Goal: Check status: Check status

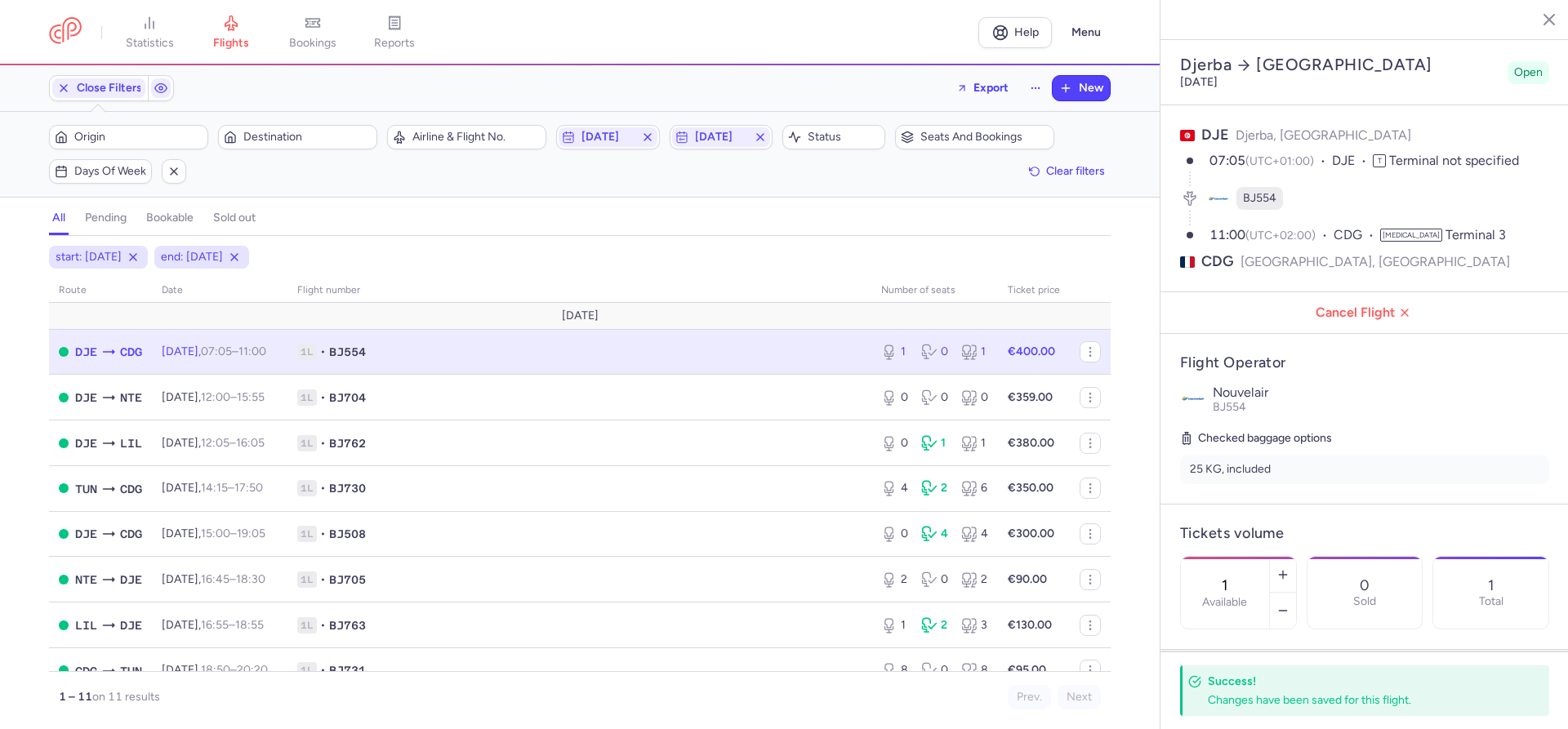
select select "hours"
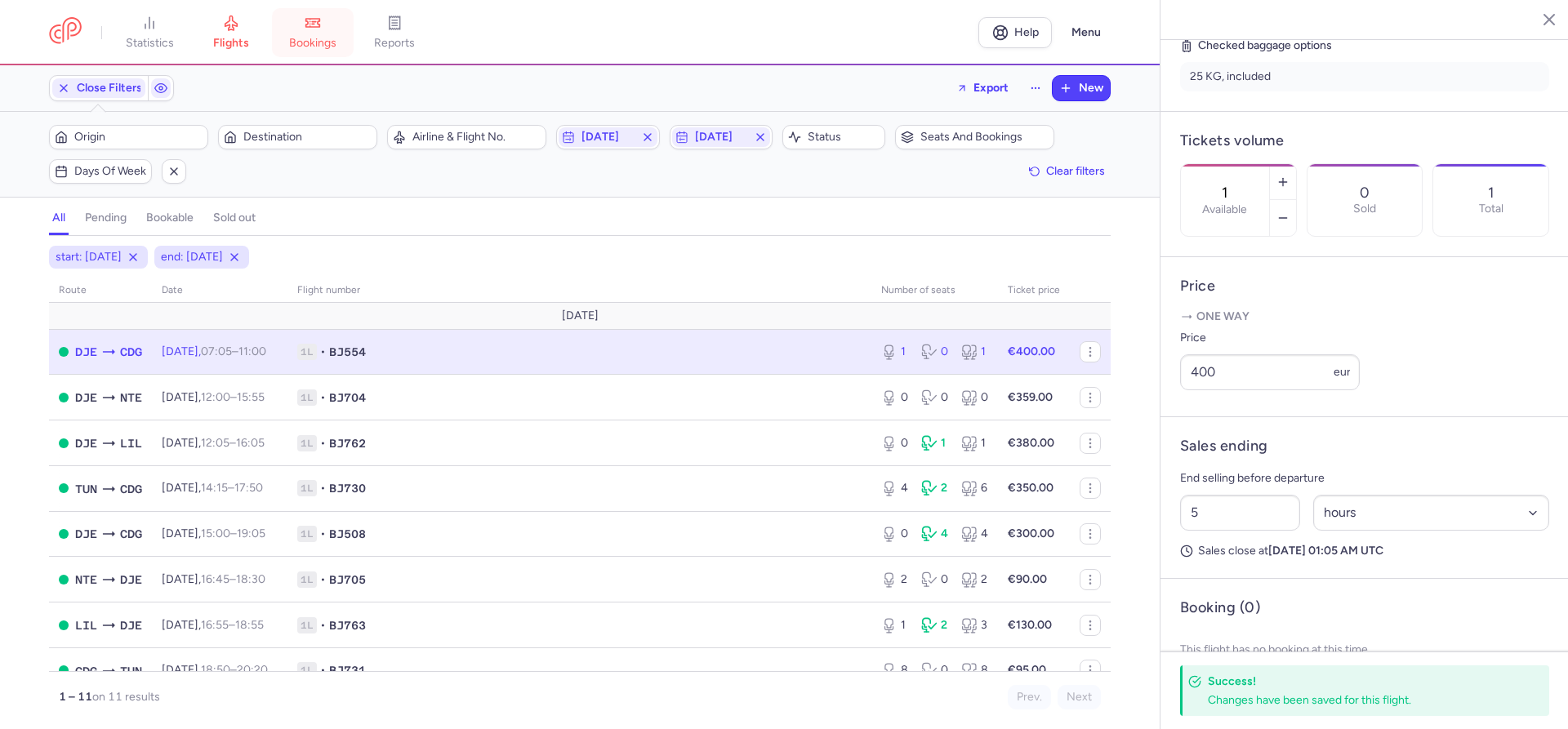
click at [312, 37] on span "bookings" at bounding box center [313, 43] width 48 height 14
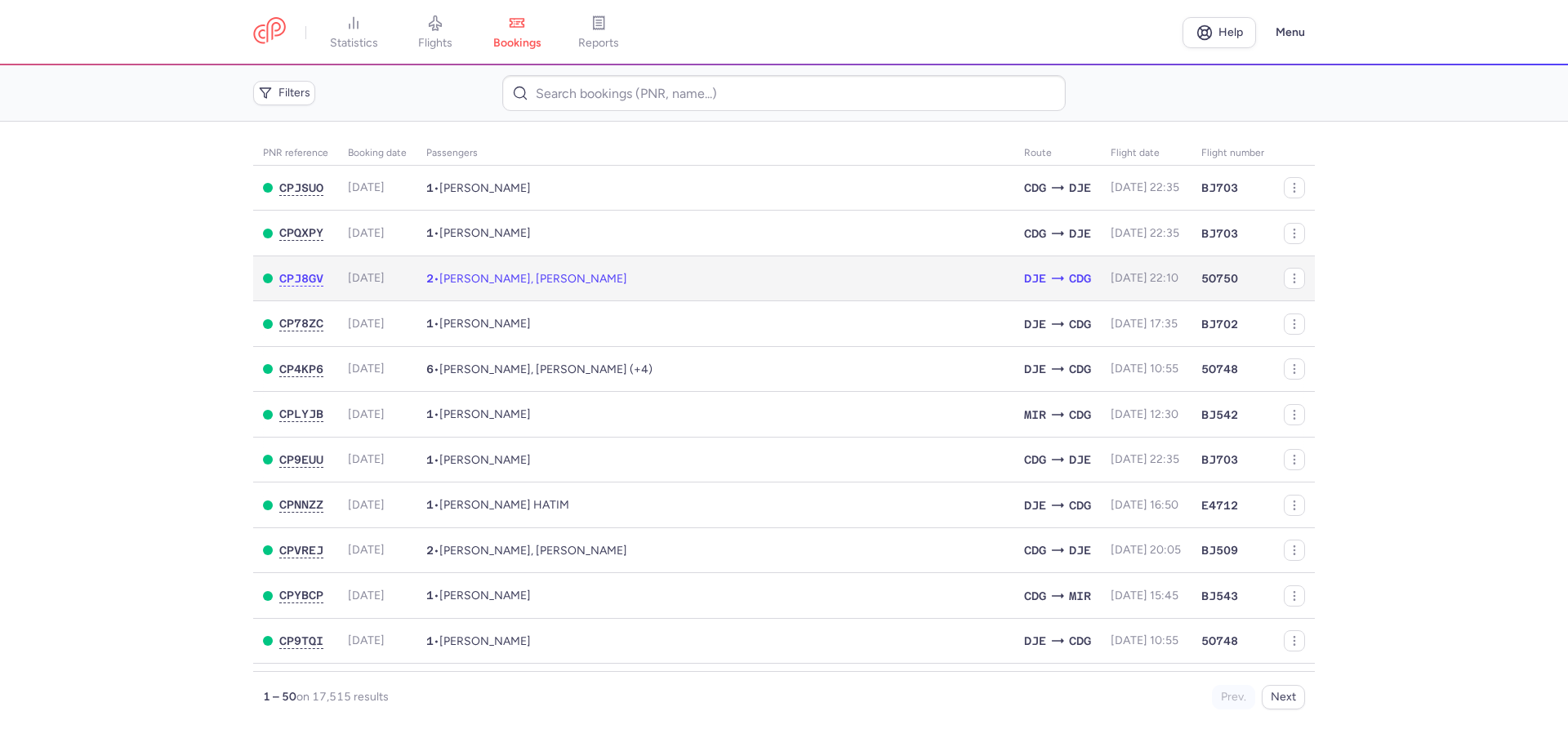
click at [1101, 284] on td "[DATE] 22:10" at bounding box center [1146, 278] width 90 height 46
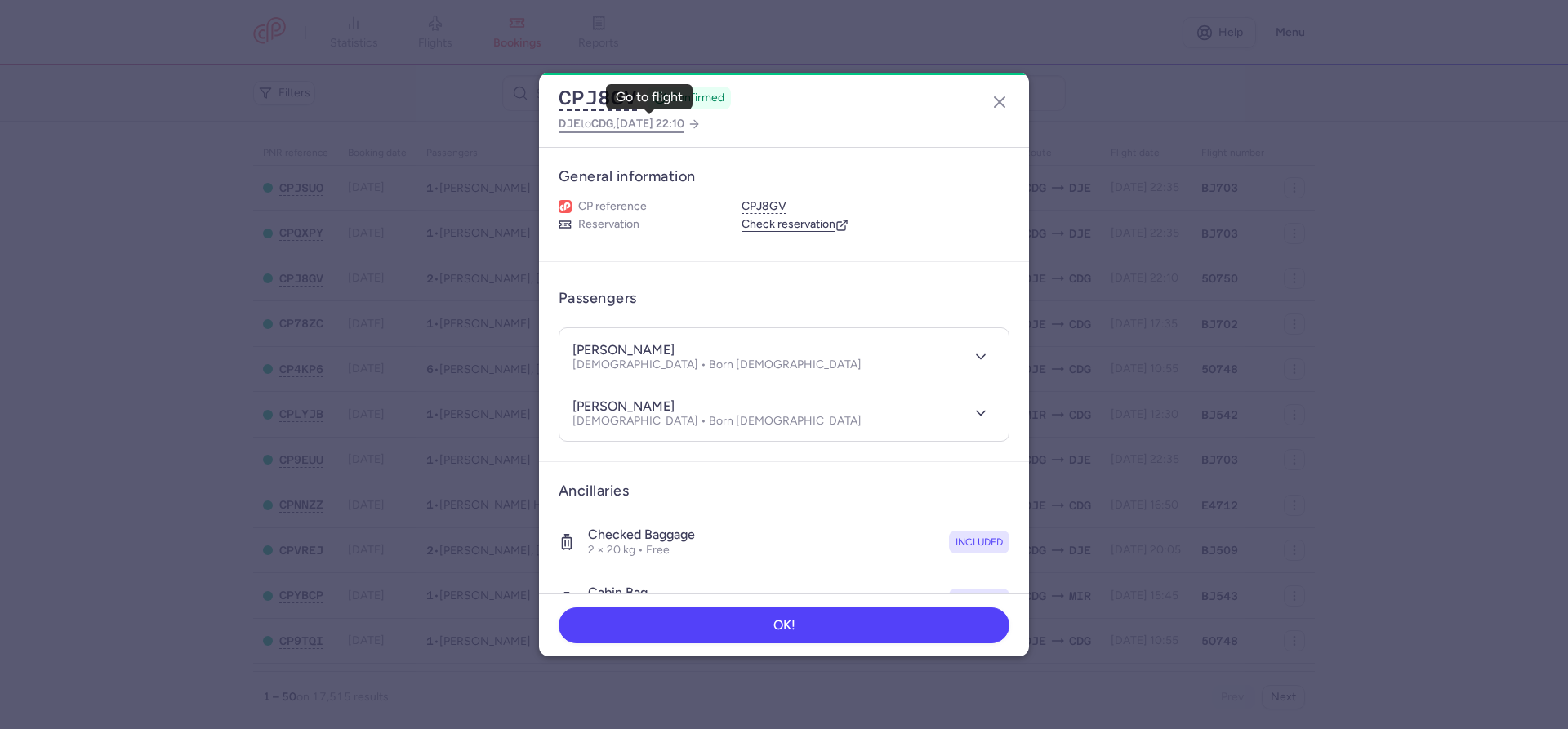
click at [676, 127] on span "[DATE] 22:10" at bounding box center [650, 123] width 68 height 14
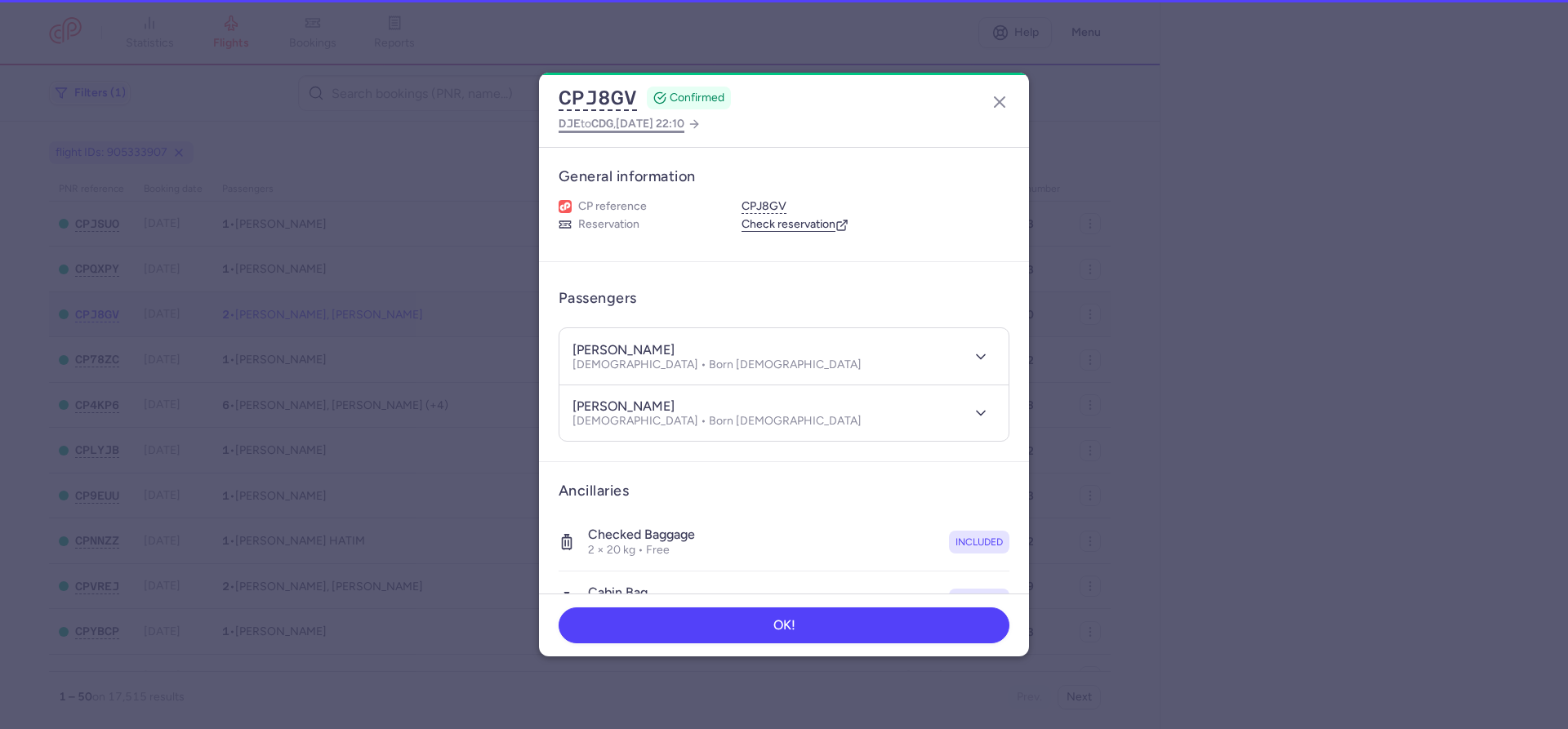
select select "hours"
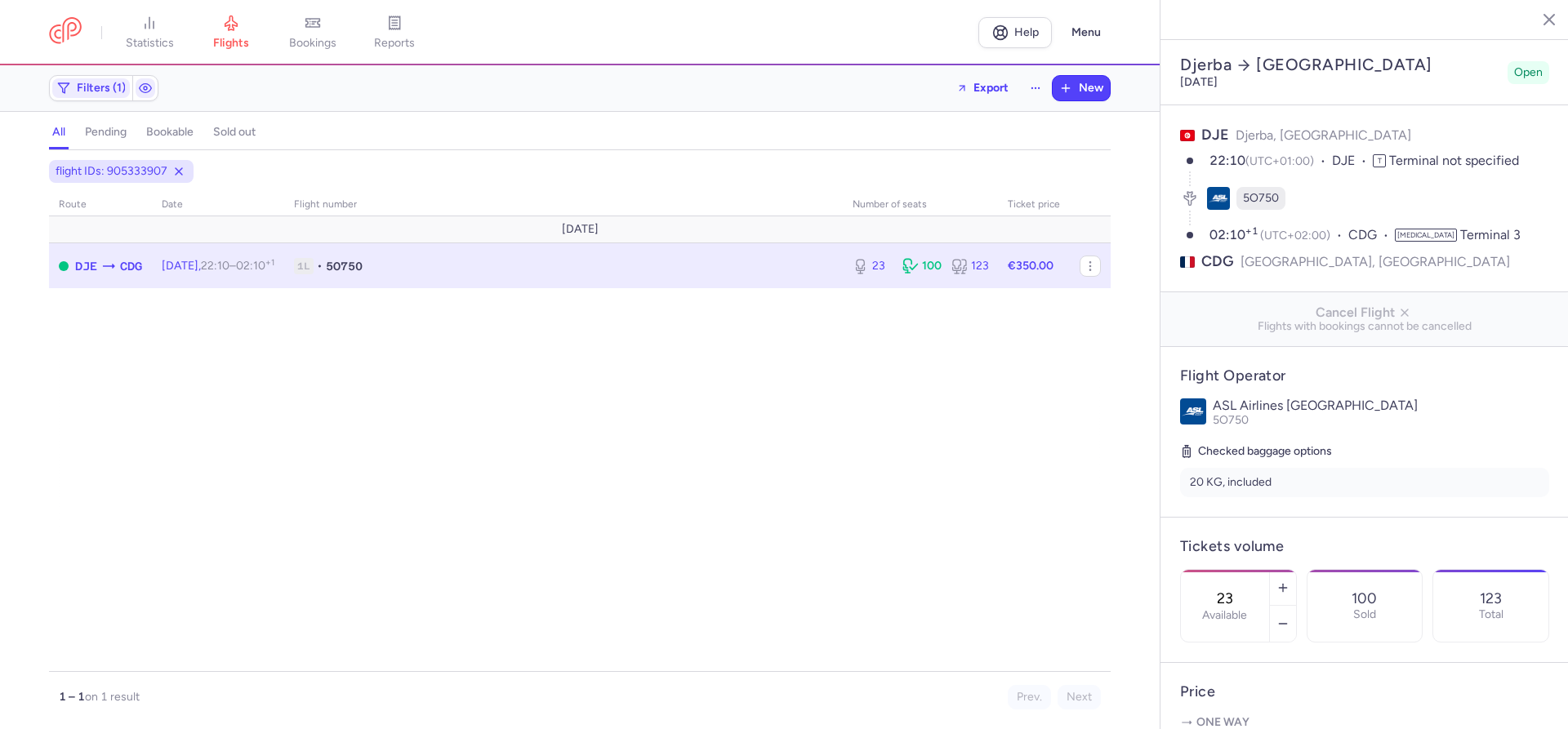
click at [4, 616] on div "flight IDs: 905333907 route date Flight number number of seats Ticket price [DA…" at bounding box center [579, 445] width 1160 height 569
click at [316, 35] on link "bookings" at bounding box center [313, 32] width 82 height 36
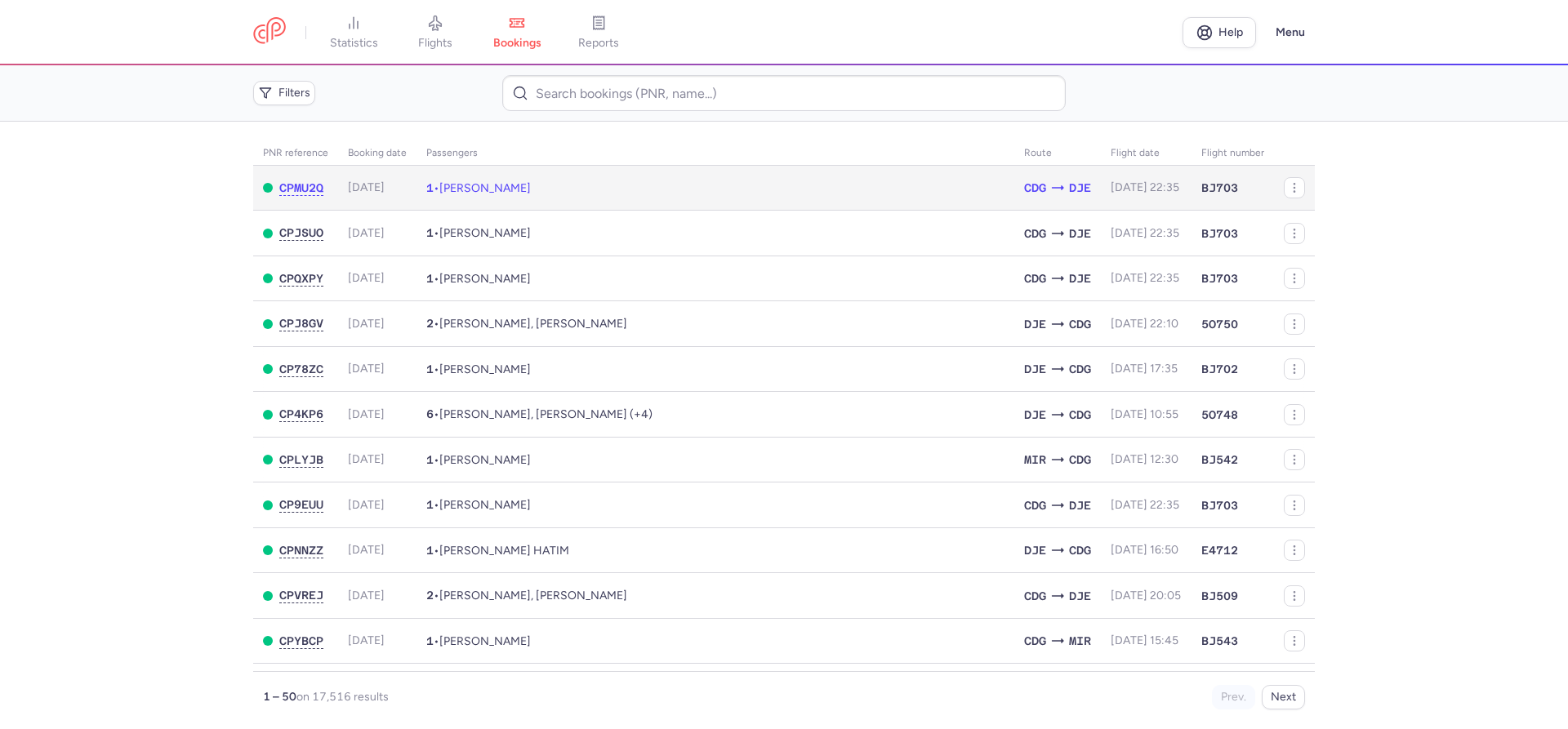
click at [1141, 189] on span "[DATE] 22:35" at bounding box center [1144, 187] width 68 height 14
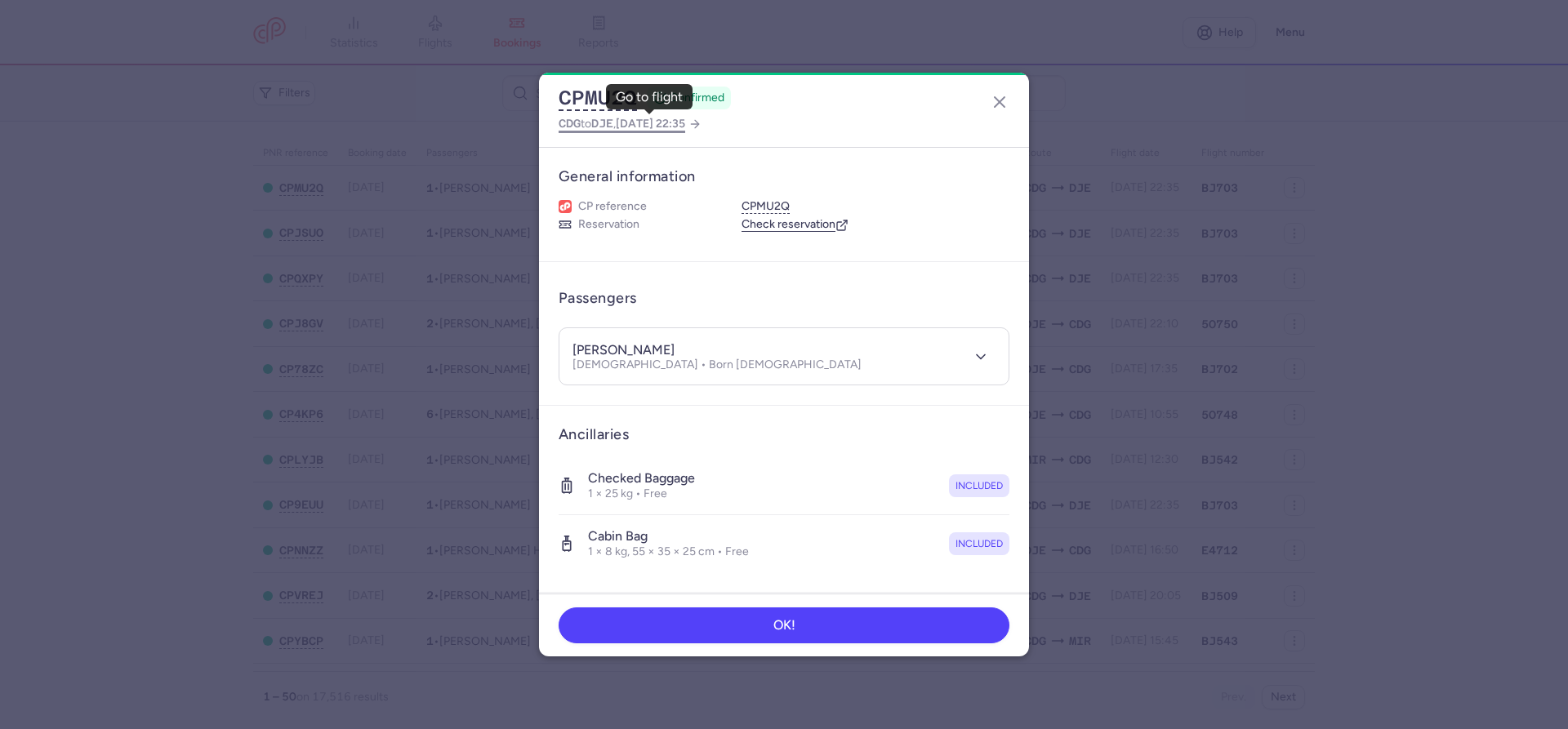
click at [672, 121] on span "[DATE] 22:35" at bounding box center [650, 123] width 69 height 14
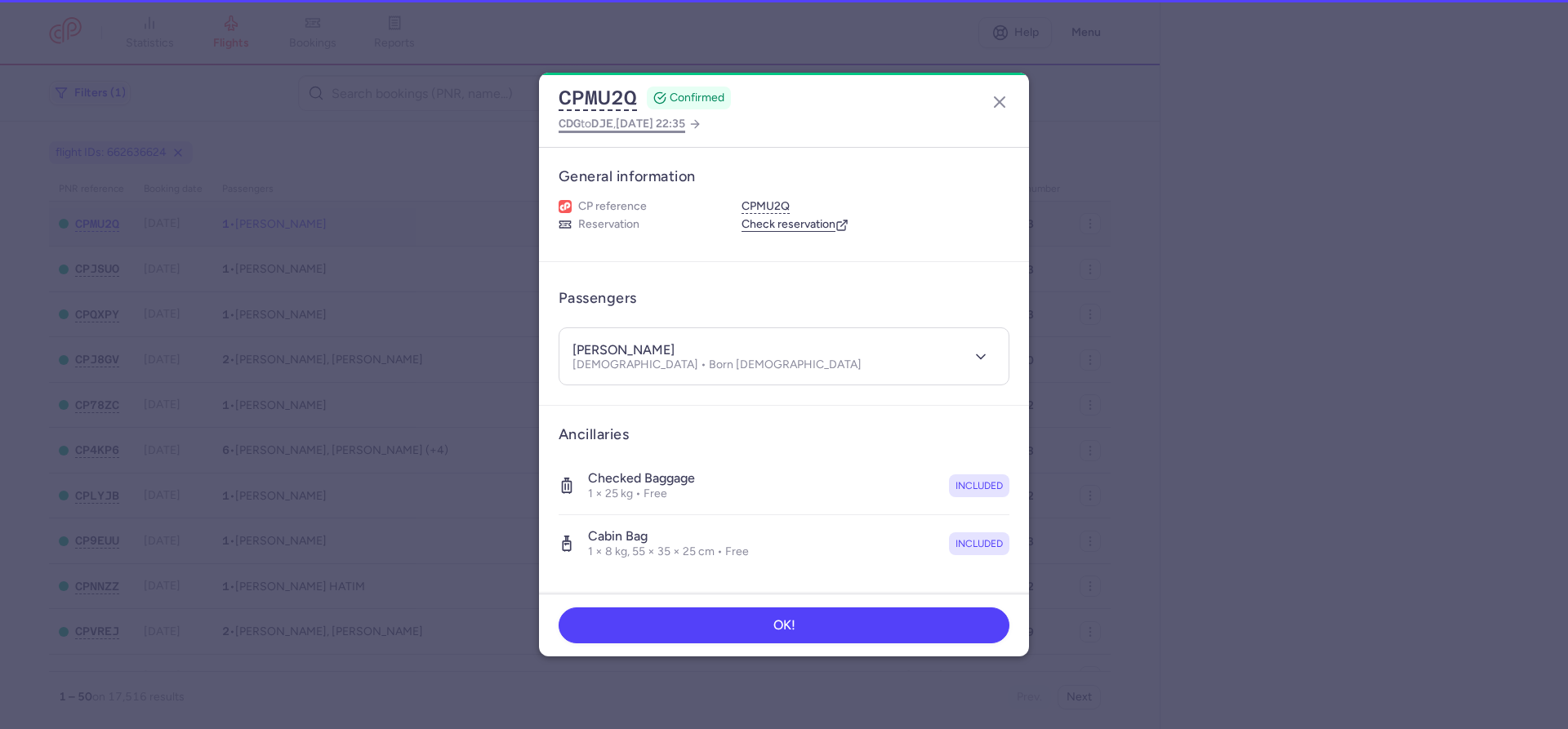
select select "hours"
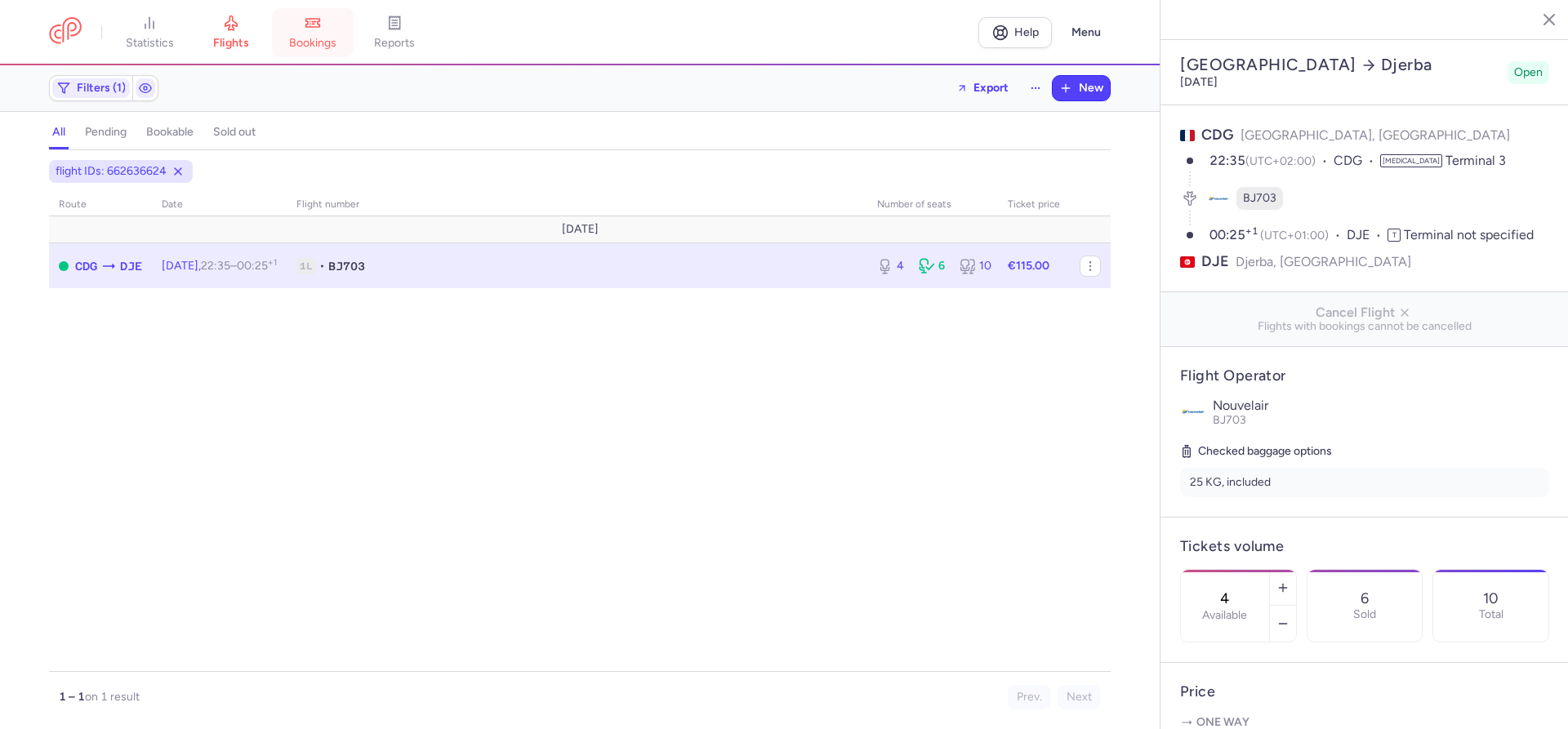
click at [335, 41] on span "bookings" at bounding box center [313, 43] width 48 height 14
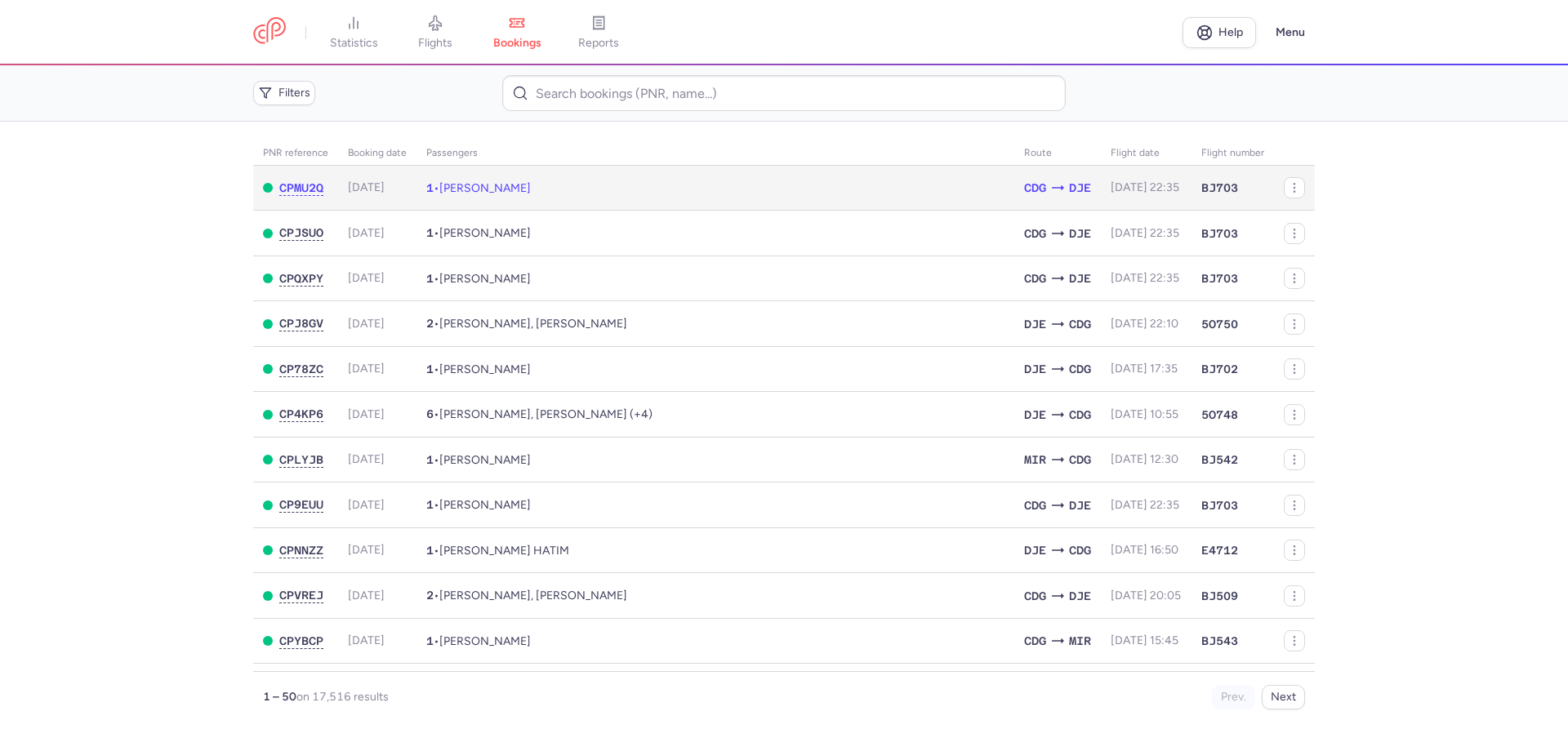
click at [1116, 194] on span "[DATE] 22:35" at bounding box center [1144, 187] width 68 height 14
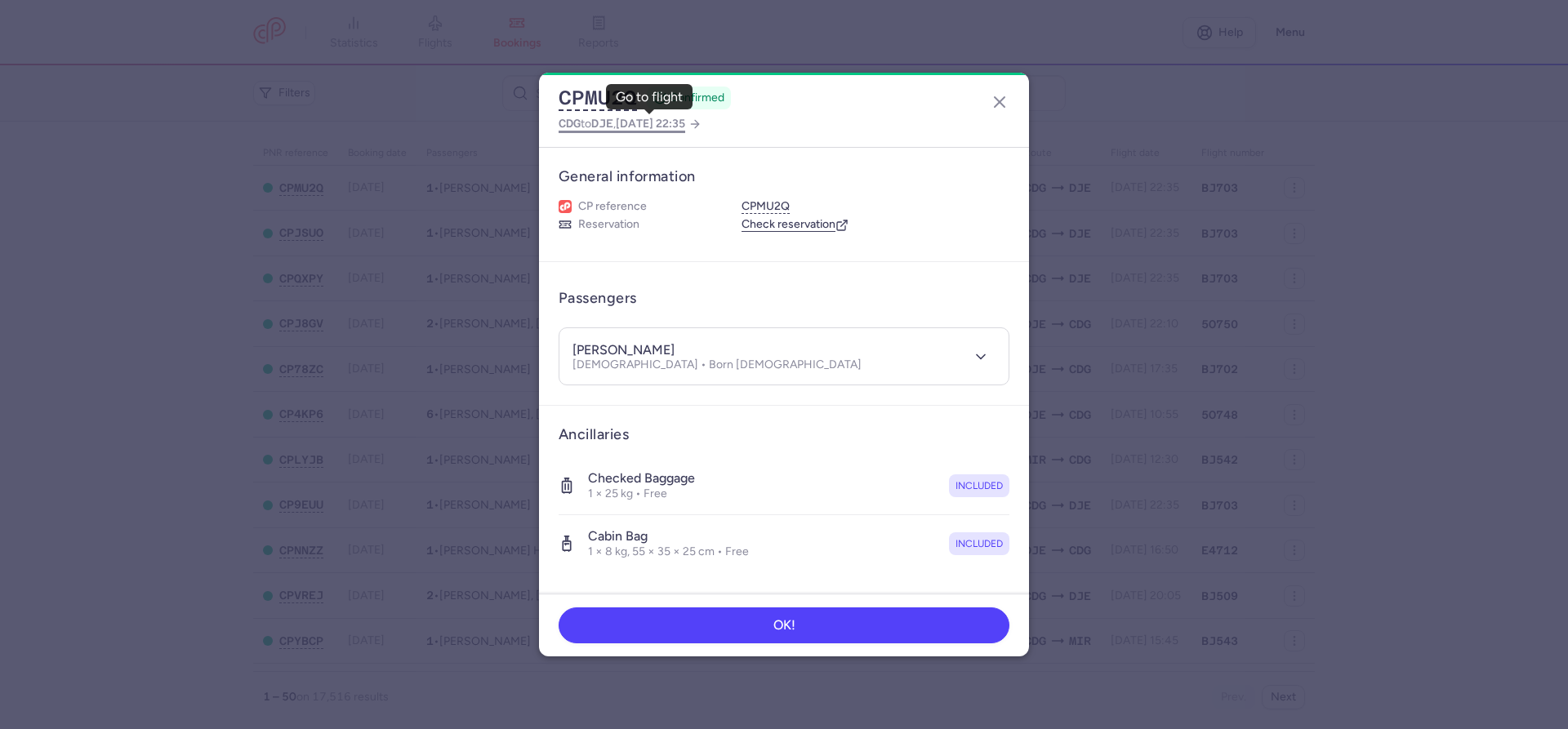
click at [612, 130] on span "CDG to DJE , [DATE] 22:35" at bounding box center [621, 123] width 127 height 20
select select "hours"
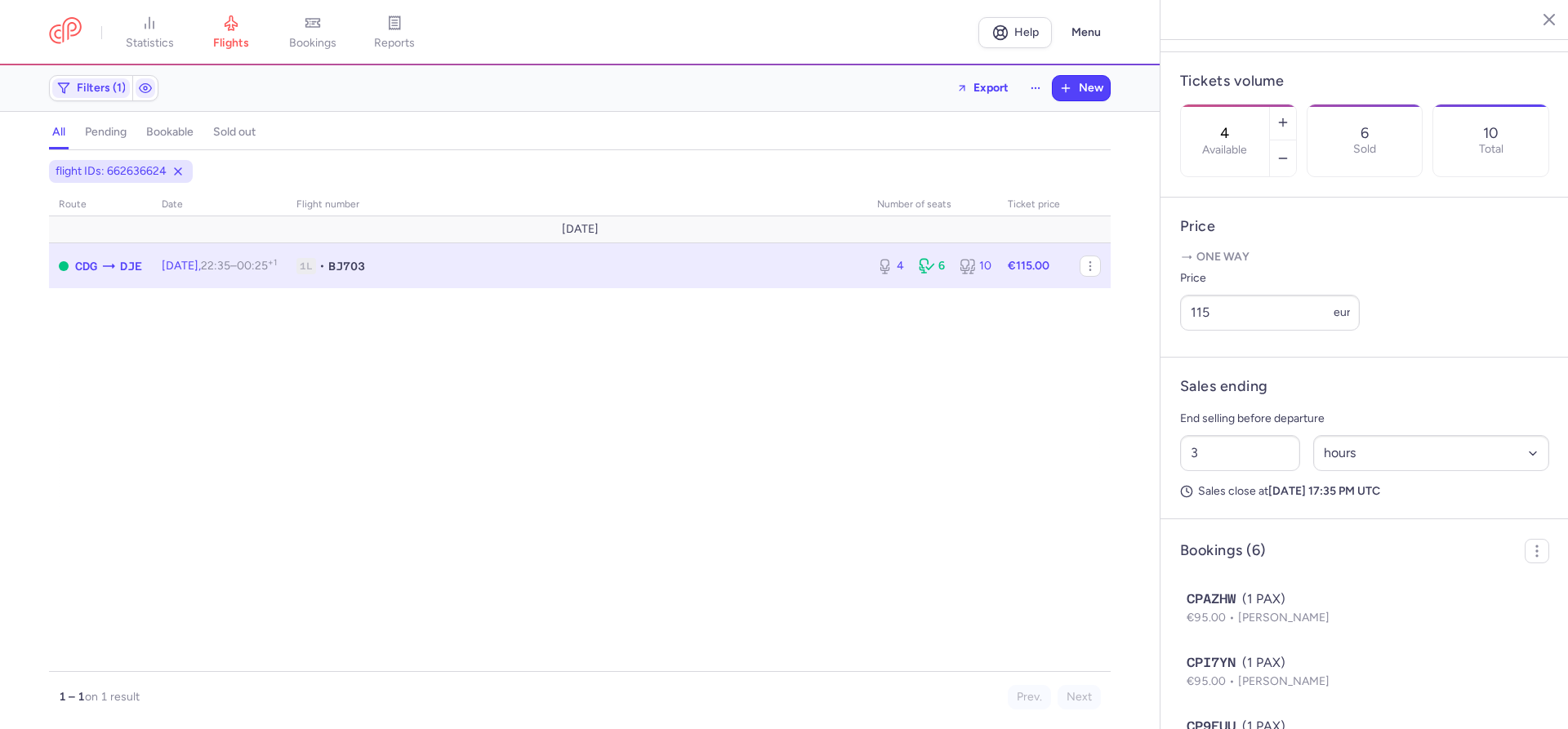
scroll to position [676, 0]
